Goal: Entertainment & Leisure: Browse casually

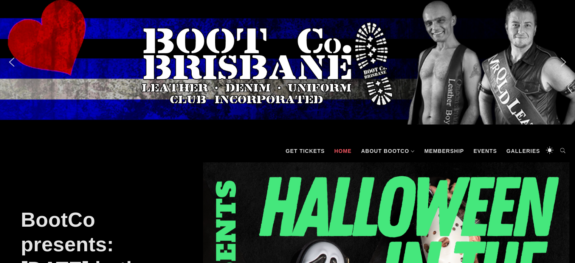
scroll to position [230, 0]
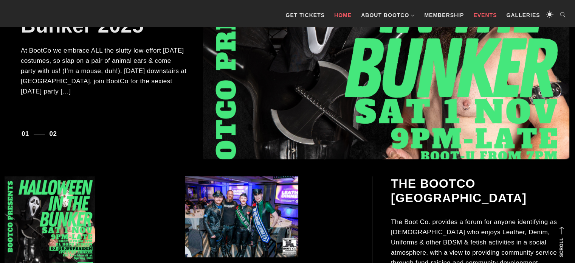
click at [482, 19] on link "Events" at bounding box center [484, 15] width 31 height 23
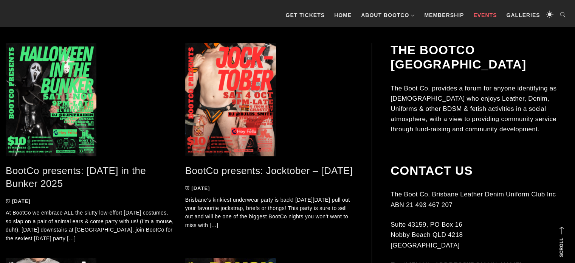
scroll to position [171, 0]
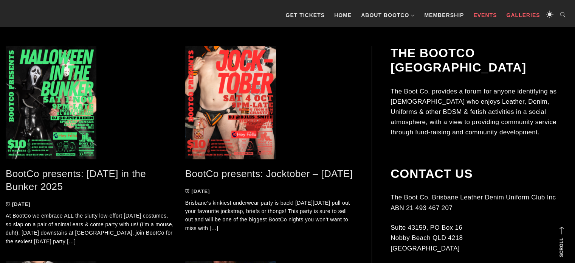
click at [507, 11] on link "Galleries" at bounding box center [522, 15] width 41 height 23
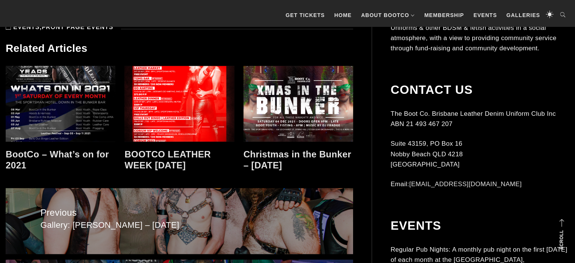
scroll to position [889, 0]
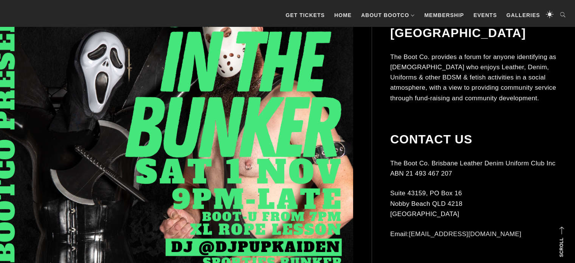
scroll to position [270, 0]
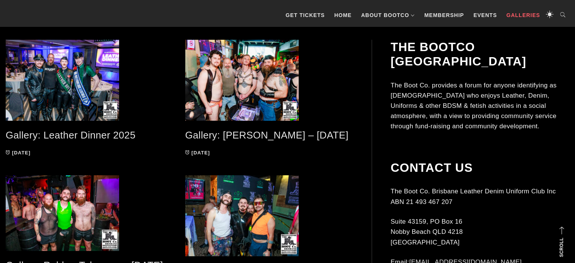
scroll to position [175, 0]
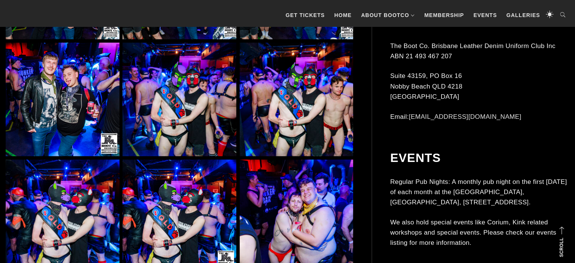
scroll to position [1931, 0]
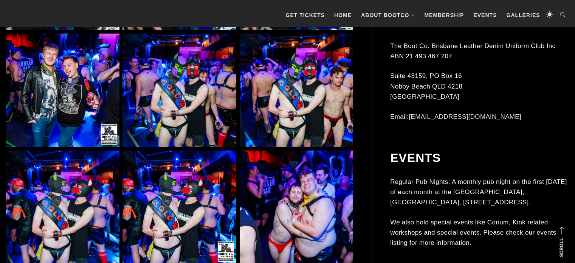
drag, startPoint x: 580, startPoint y: 25, endPoint x: 571, endPoint y: 77, distance: 52.9
click at [63, 63] on img at bounding box center [63, 91] width 114 height 114
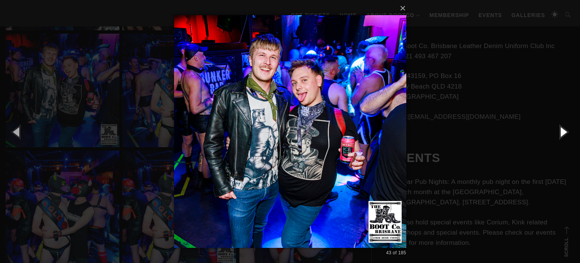
click at [563, 128] on button "button" at bounding box center [563, 132] width 34 height 42
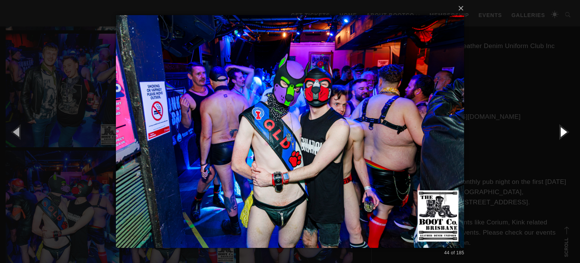
click at [563, 128] on button "button" at bounding box center [563, 132] width 34 height 42
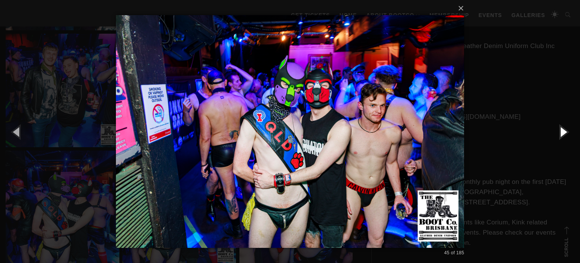
click at [563, 128] on button "button" at bounding box center [563, 132] width 34 height 42
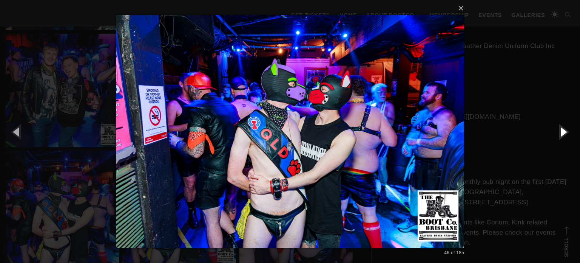
click at [563, 128] on button "button" at bounding box center [563, 132] width 34 height 42
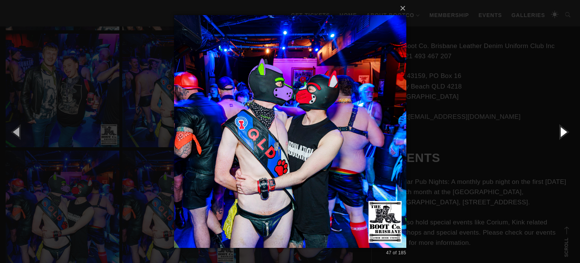
click at [563, 128] on button "button" at bounding box center [563, 132] width 34 height 42
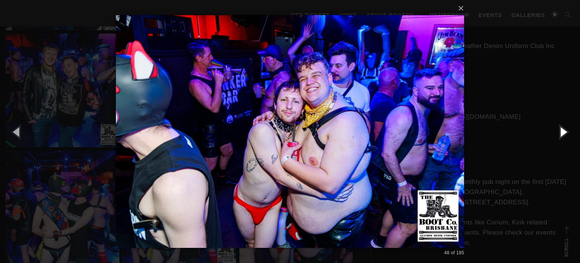
click at [563, 128] on button "button" at bounding box center [563, 132] width 34 height 42
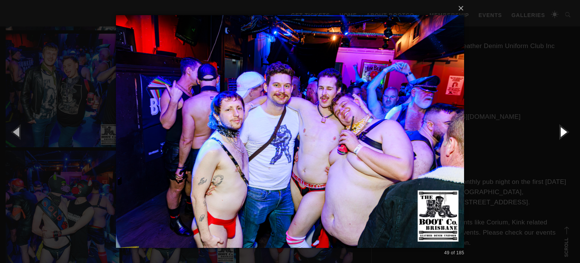
click at [563, 128] on button "button" at bounding box center [563, 132] width 34 height 42
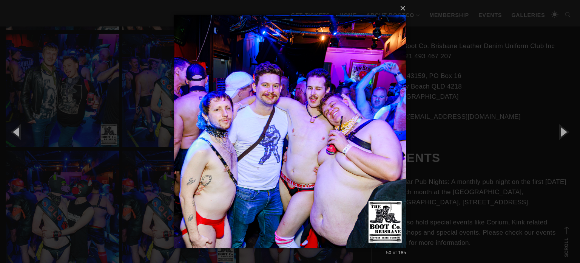
click at [533, 79] on div "× 50 of 185 Loading..." at bounding box center [290, 131] width 580 height 263
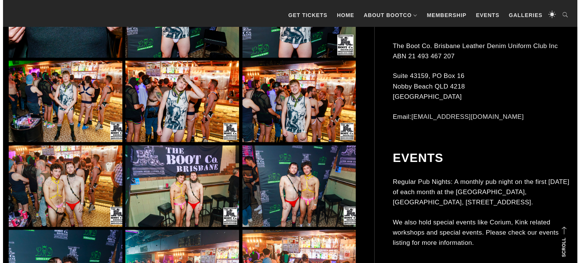
scroll to position [3934, 0]
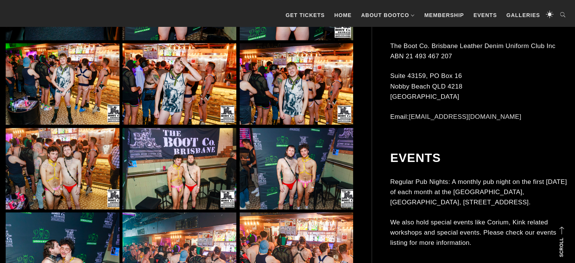
click at [289, 87] on img at bounding box center [297, 83] width 114 height 81
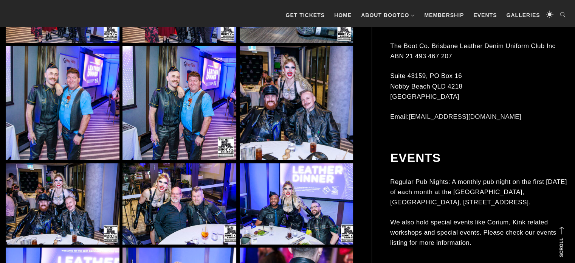
scroll to position [6762, 0]
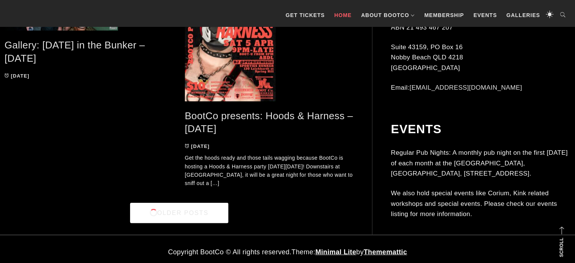
scroll to position [2107, 0]
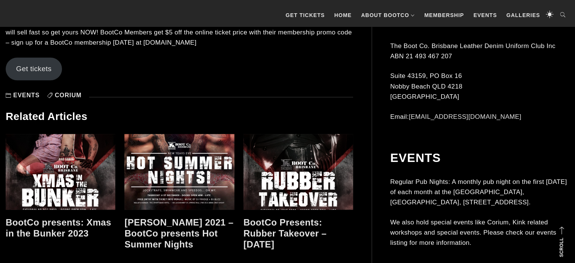
scroll to position [786, 0]
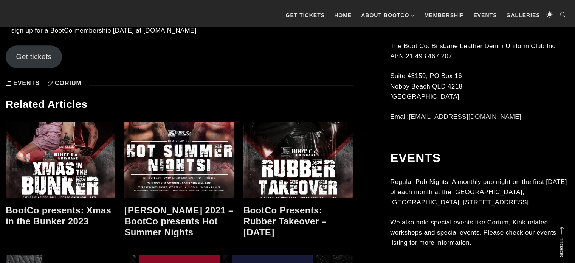
click at [35, 57] on link "Get tickets" at bounding box center [34, 56] width 56 height 23
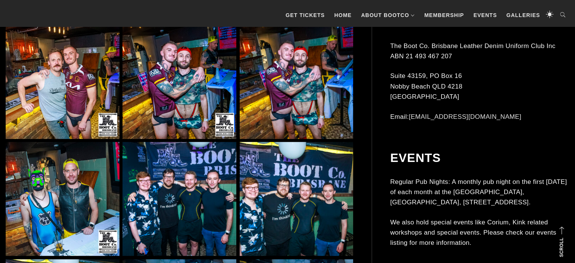
scroll to position [3292, 0]
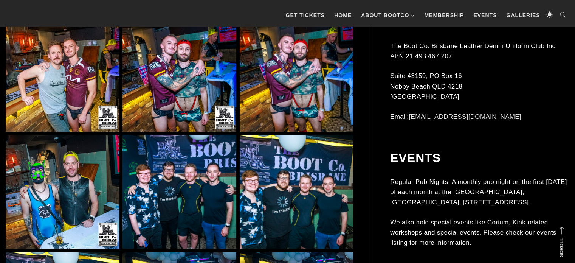
drag, startPoint x: 287, startPoint y: 45, endPoint x: 261, endPoint y: 43, distance: 25.4
click at [261, 43] on img at bounding box center [297, 75] width 114 height 114
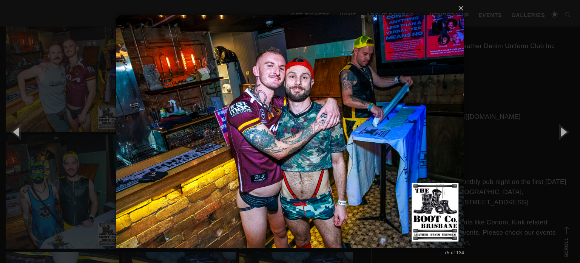
click at [261, 43] on img at bounding box center [290, 131] width 349 height 263
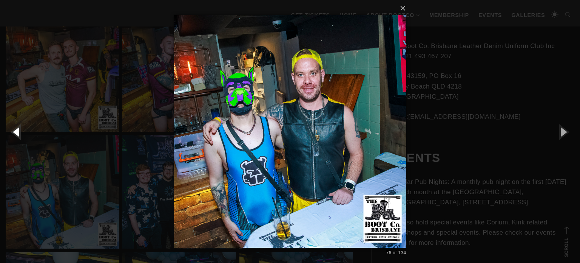
click at [26, 136] on button "button" at bounding box center [17, 132] width 34 height 42
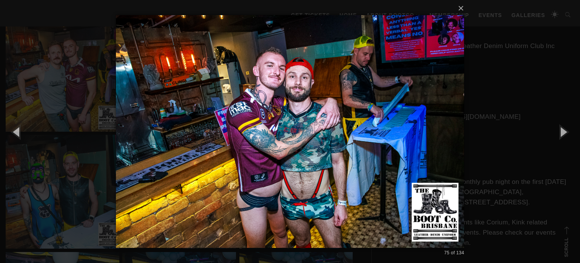
click at [530, 93] on div "× 75 of 134 Loading..." at bounding box center [290, 131] width 580 height 263
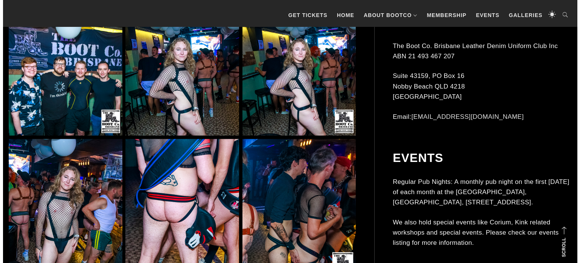
scroll to position [3752, 0]
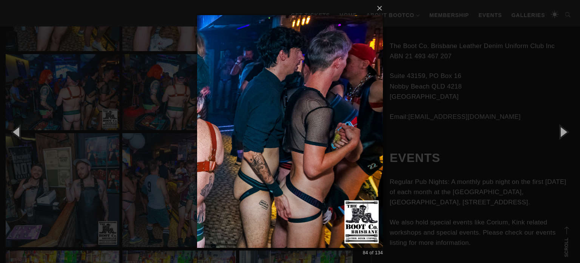
click at [532, 82] on div "× 84 of 134 Loading..." at bounding box center [290, 131] width 580 height 263
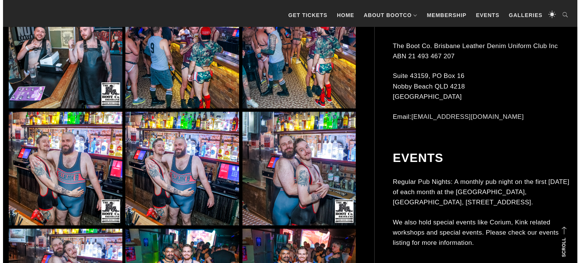
scroll to position [4120, 0]
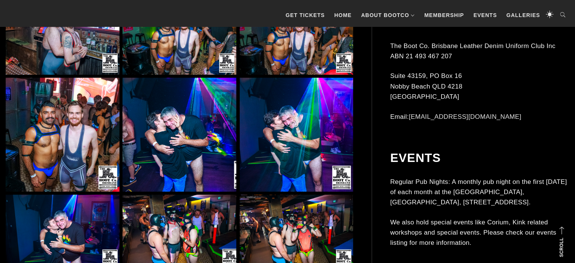
click at [307, 68] on img at bounding box center [297, 36] width 114 height 76
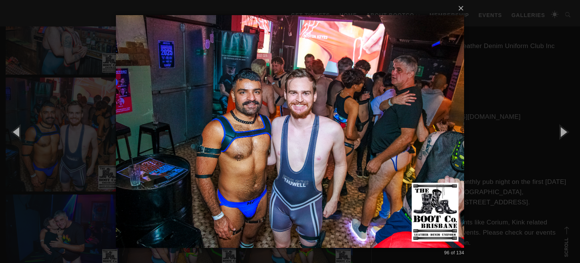
click at [541, 96] on div "× 96 of 134 Loading..." at bounding box center [290, 131] width 580 height 263
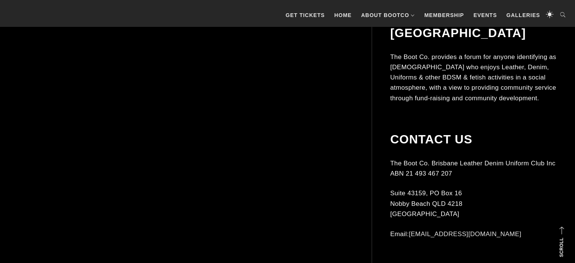
scroll to position [5184, 0]
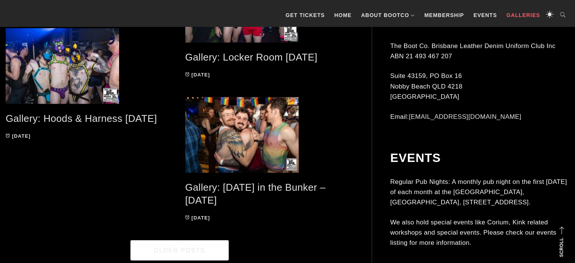
scroll to position [1493, 0]
